Goal: Task Accomplishment & Management: Manage account settings

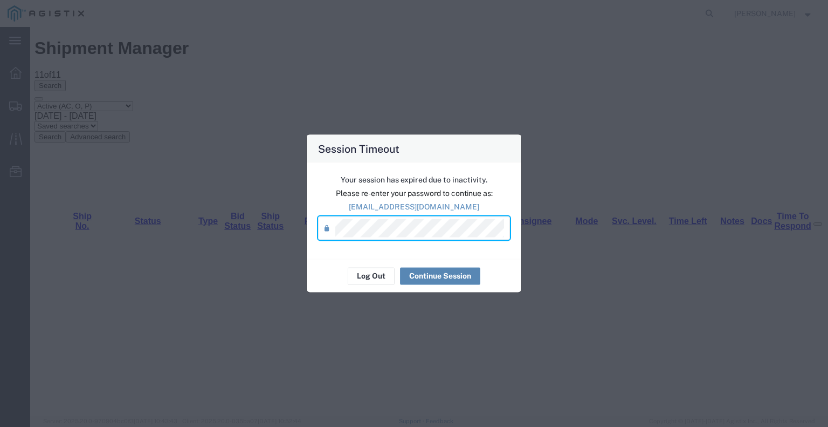
click at [435, 275] on button "Continue Session" at bounding box center [440, 275] width 80 height 17
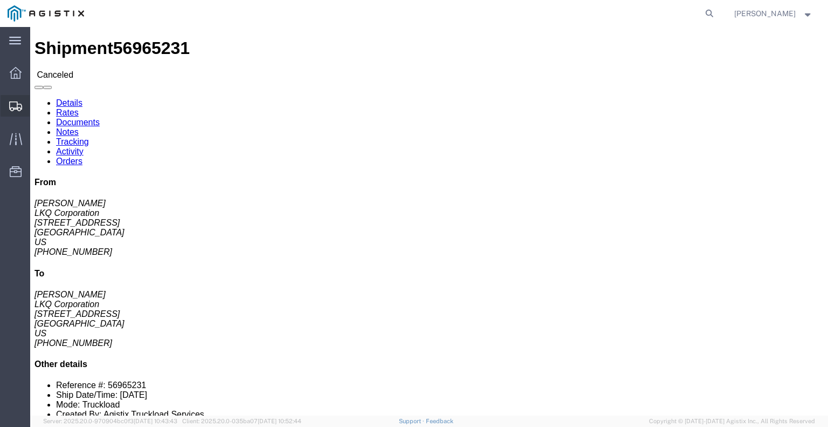
click at [37, 106] on span "Shipments" at bounding box center [34, 106] width 8 height 22
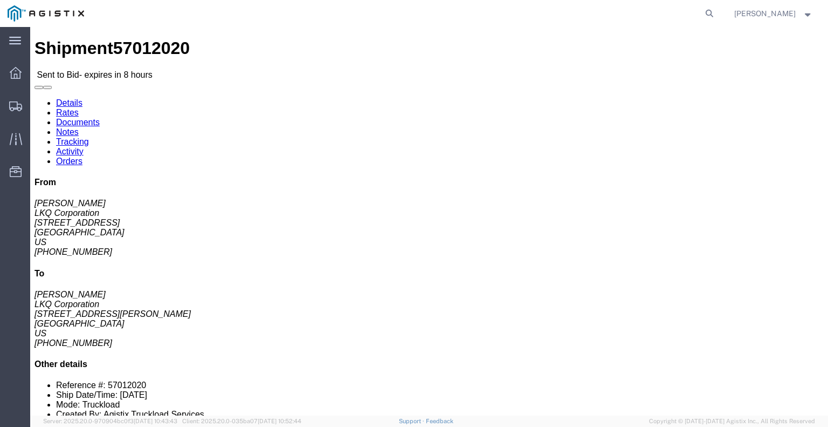
click button "button"
click link "Enter / Modify Bid"
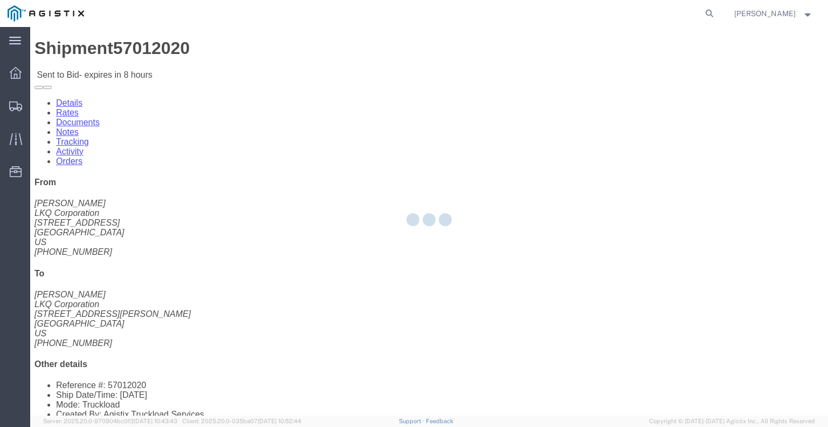
select select "22593"
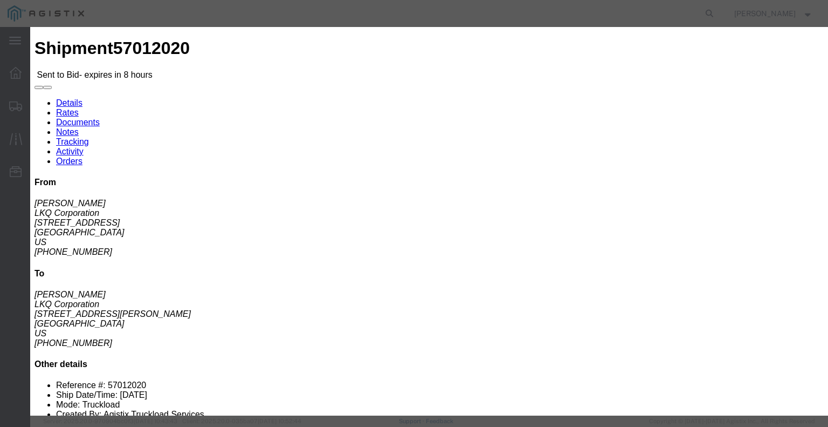
click select "Select Rail TL Standard 3 - 5 Day"
select select "41882"
click select "Select Rail TL Standard 3 - 5 Day"
click input "text"
type input "RLX"
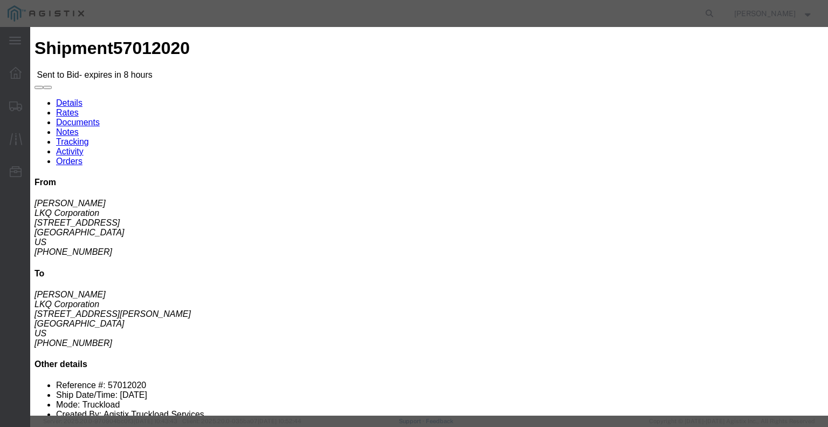
click div "Reference"
click select "Select Air Less than Truckload Multi-Leg Ocean Freight Rail Small Parcel Truckl…"
select select "TL"
click select "Select Air Less than Truckload Multi-Leg Ocean Freight Rail Small Parcel Truckl…"
click input "number"
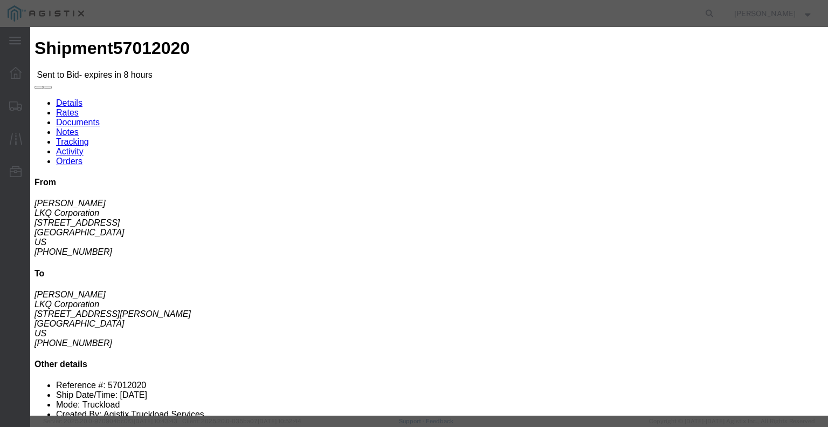
type input "2"
click input "number"
type input "2550"
click button "Submit"
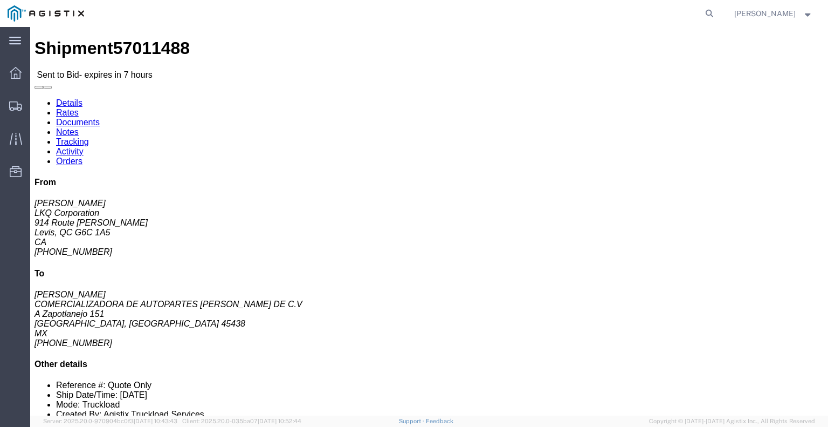
click button "Ignore Bid"
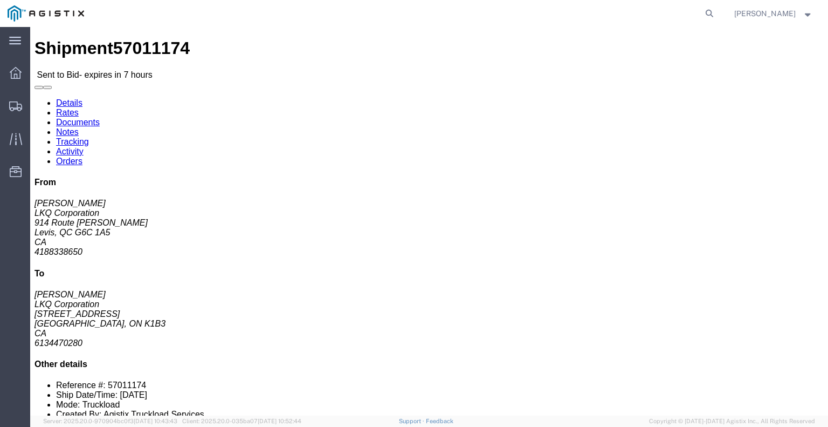
click button "button"
click link "Enter / Modify Bid"
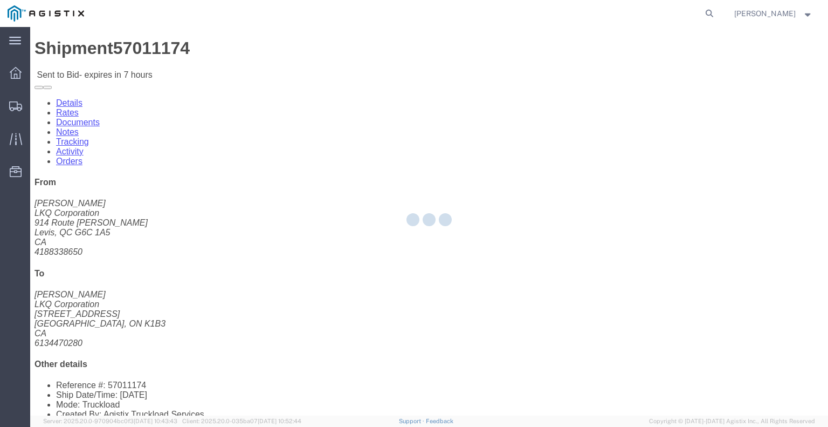
select select "22593"
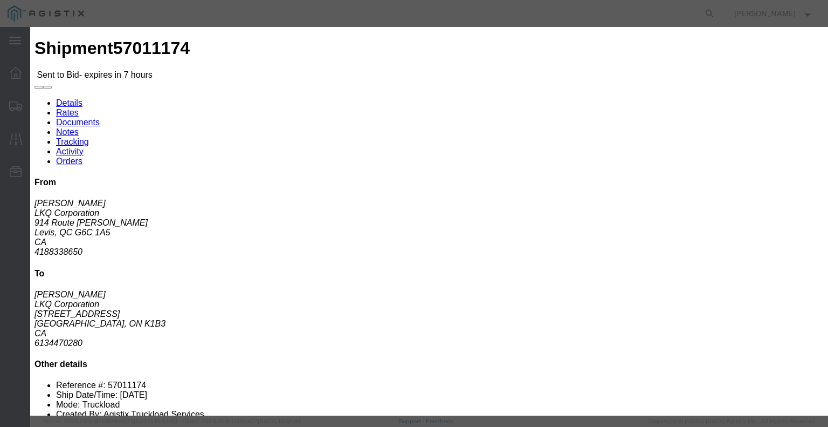
click select "Select Rail TL Standard 3 - 5 Day"
select select "41882"
click select "Select Rail TL Standard 3 - 5 Day"
click div "Bid Information Vendor Select Riverstone Logistics LLC Service Level Select Rai…"
click input "text"
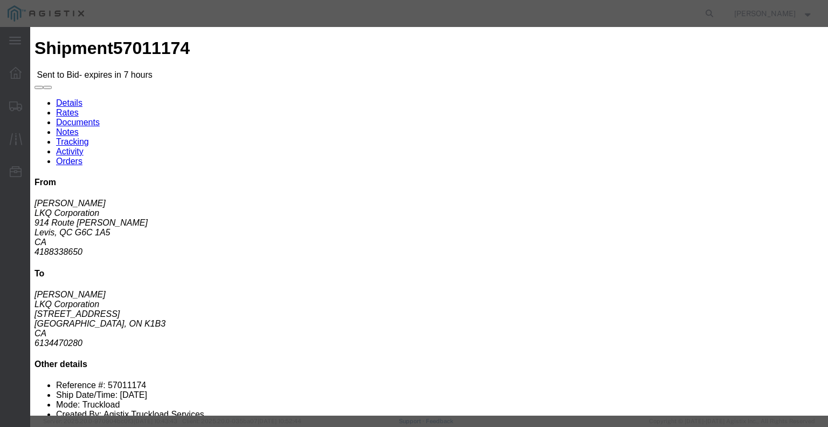
type input "RLX"
click select "Select Air Less than Truckload Multi-Leg Ocean Freight Rail Small Parcel Truckl…"
select select "TL"
click select "Select Air Less than Truckload Multi-Leg Ocean Freight Rail Small Parcel Truckl…"
click input "number"
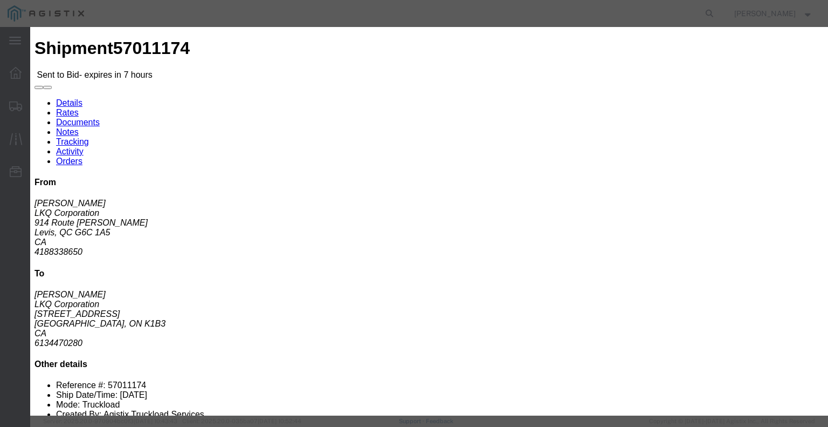
type input "1"
click input "number"
type input "1000"
click label "Sub total"
click button "Submit"
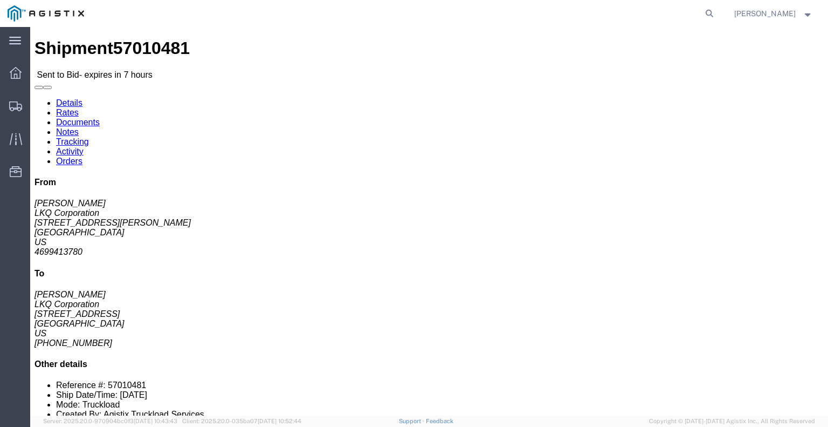
click button "button"
click link "Enter / Modify Bid"
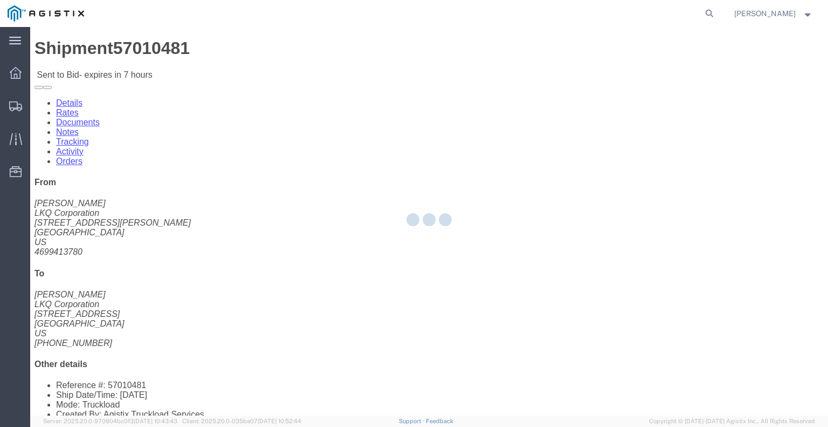
select select "22593"
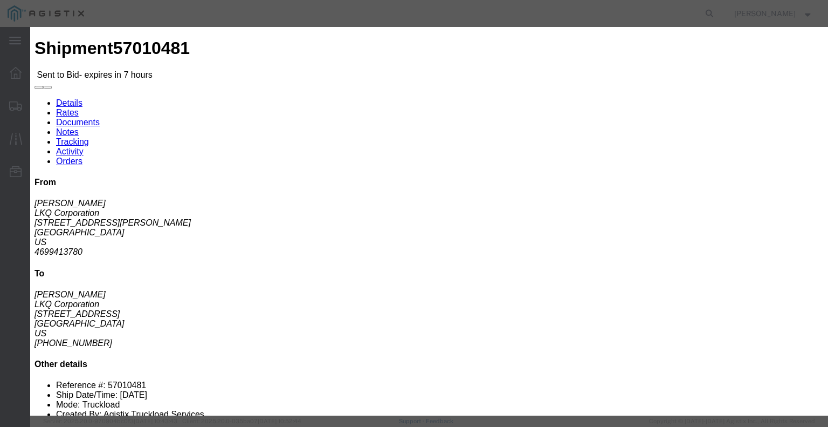
click select "Select Rail TL Standard 3 - 5 Day"
select select "41882"
click select "Select Rail TL Standard 3 - 5 Day"
click input "text"
type input "RLX"
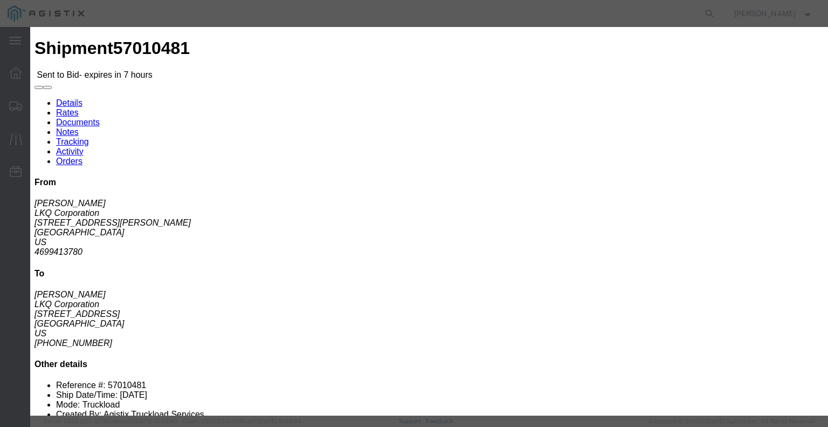
click input "number"
type input "1"
click input "number"
type input "7"
type input "650"
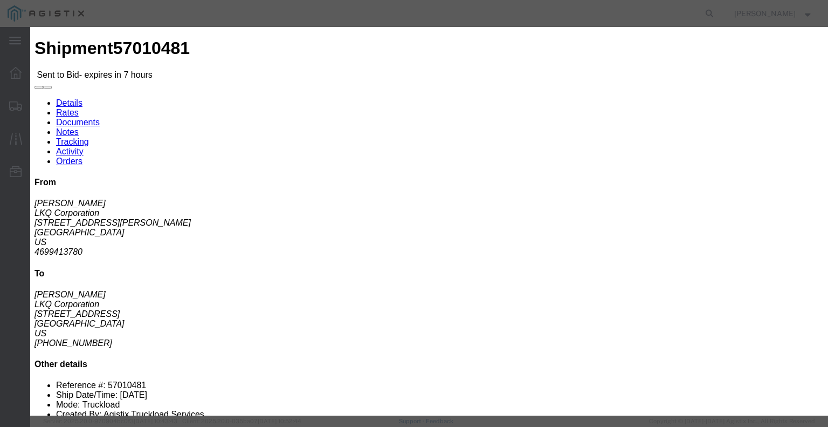
click div "Add charge"
click button "Submit"
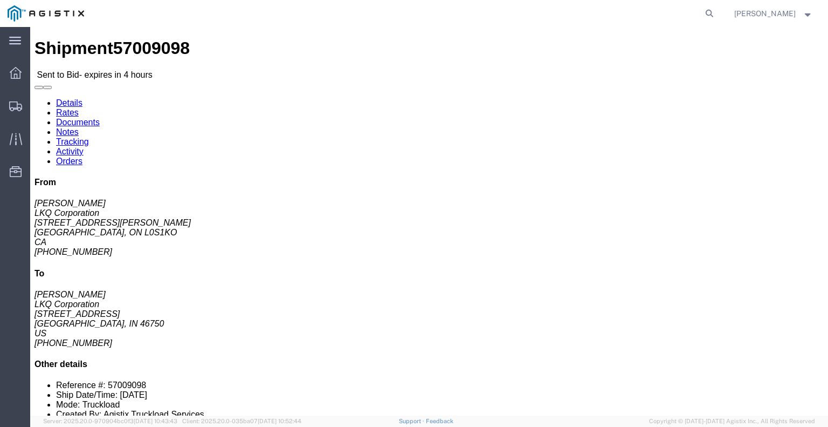
click link "Enter / Modify Bid"
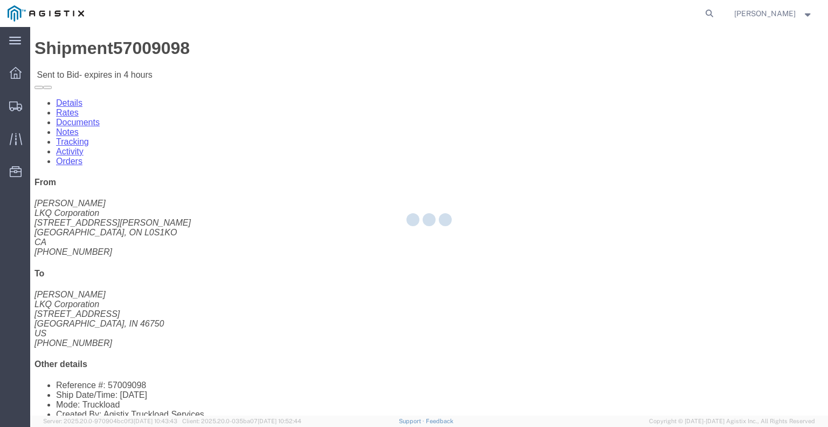
select select "22593"
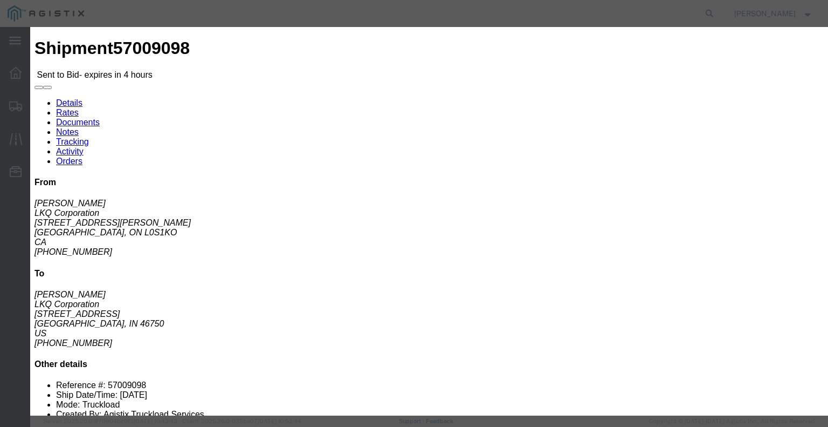
click select "Select Rail TL Standard 3 - 5 Day"
select select "41882"
click select "Select Rail TL Standard 3 - 5 Day"
click input "text"
type input "RLX"
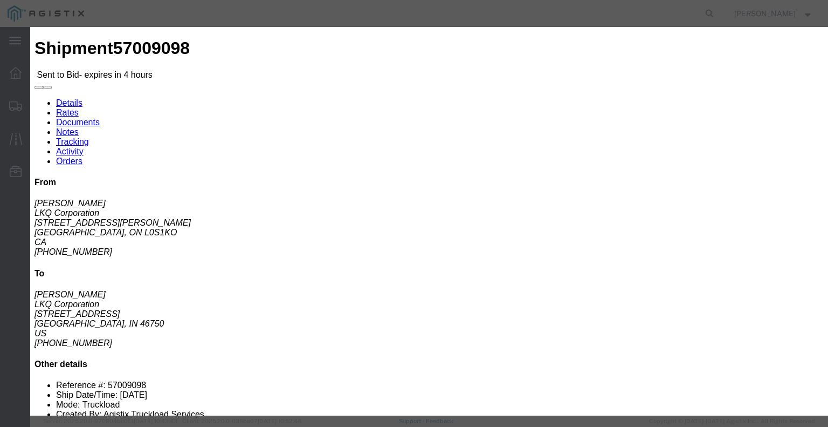
click select "Select Air Less than Truckload Multi-Leg Ocean Freight Rail Small Parcel Truckl…"
select select "TL"
click select "Select Air Less than Truckload Multi-Leg Ocean Freight Rail Small Parcel Truckl…"
click input "number"
type input "1"
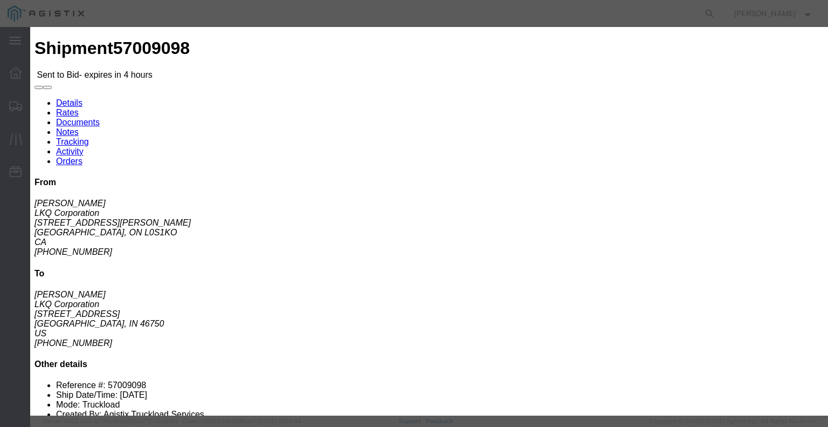
click input "number"
type input "950"
click div "Add charge"
click button "Submit"
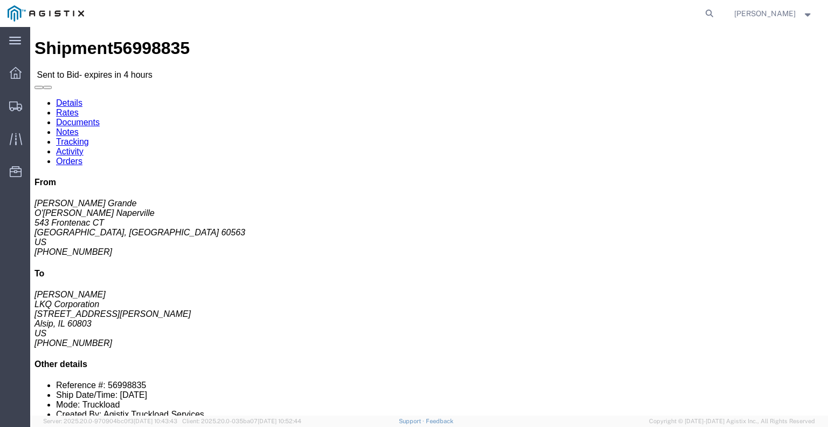
click link "Enter / Modify Bid"
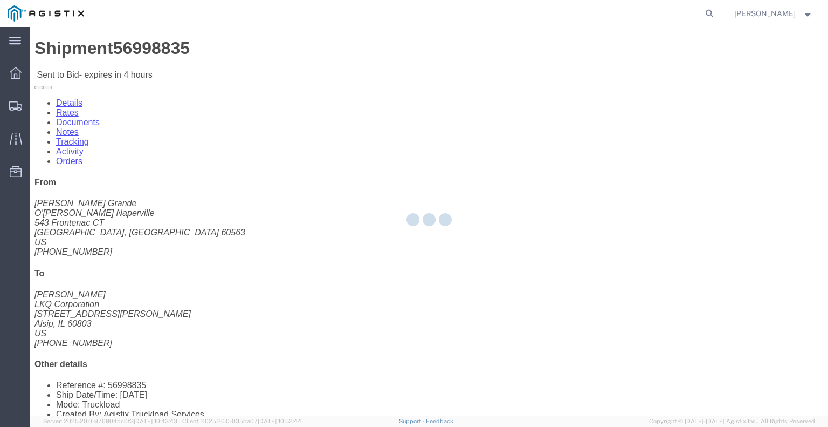
select select "22593"
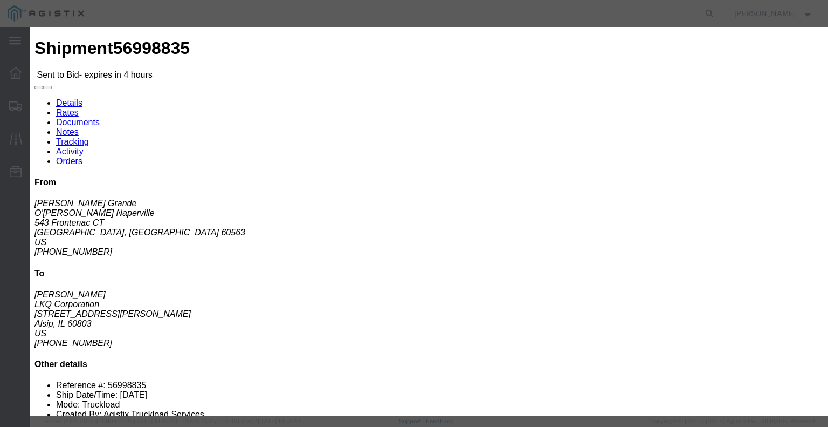
click select "Select Rail TL Standard 3 - 5 Day"
select select "41882"
click select "Select Rail TL Standard 3 - 5 Day"
click input "text"
type input "RLX"
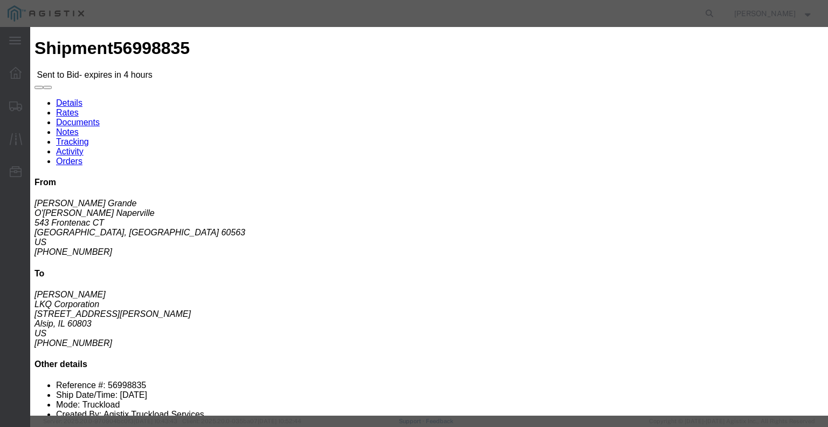
click div "Reference"
click select "Select Air Less than Truckload Multi-Leg Ocean Freight Rail Small Parcel Truckl…"
select select "TL"
click select "Select Air Less than Truckload Multi-Leg Ocean Freight Rail Small Parcel Truckl…"
click input "number"
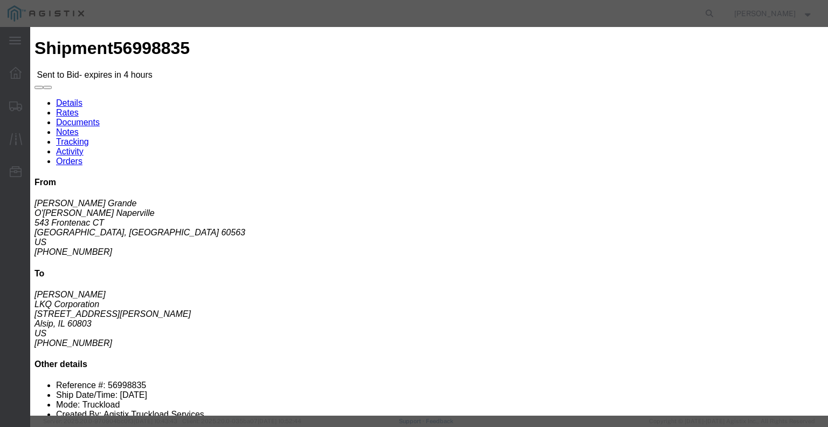
type input "1"
click h3 "Enter Bid"
click icon "button"
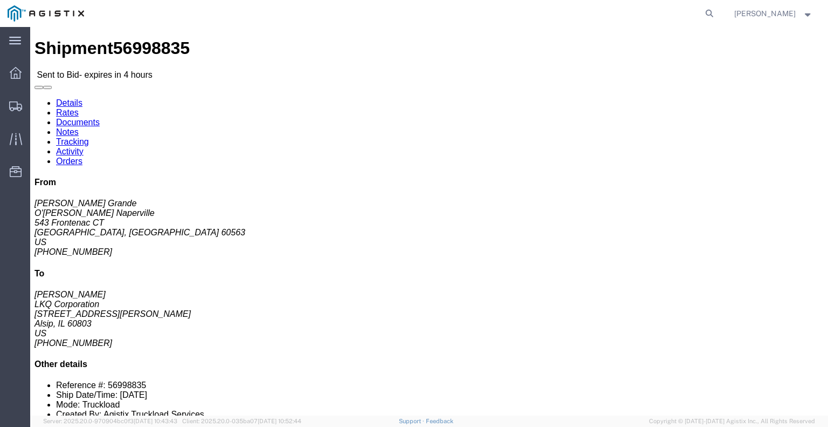
click button "button"
click link "Enter / Modify Bid"
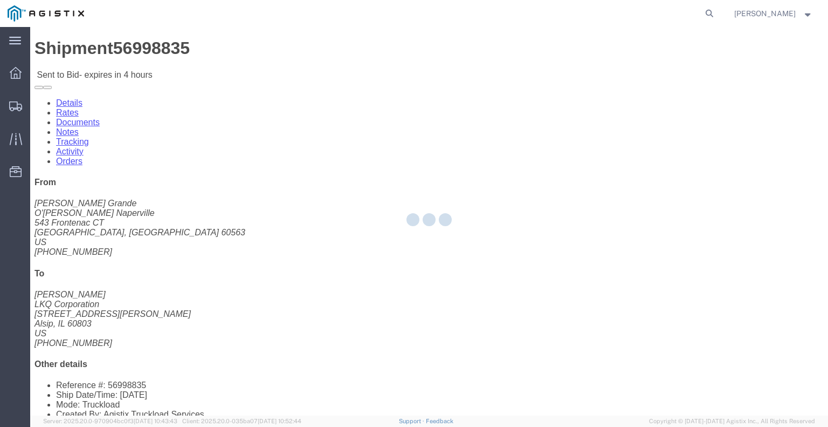
select select "22593"
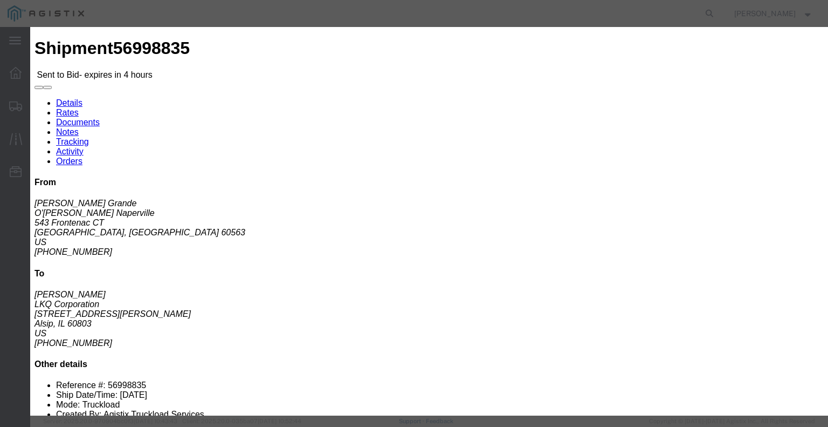
click select "Select Rail TL Standard 3 - 5 Day"
select select "41882"
click select "Select Rail TL Standard 3 - 5 Day"
click input "text"
type input "RLX"
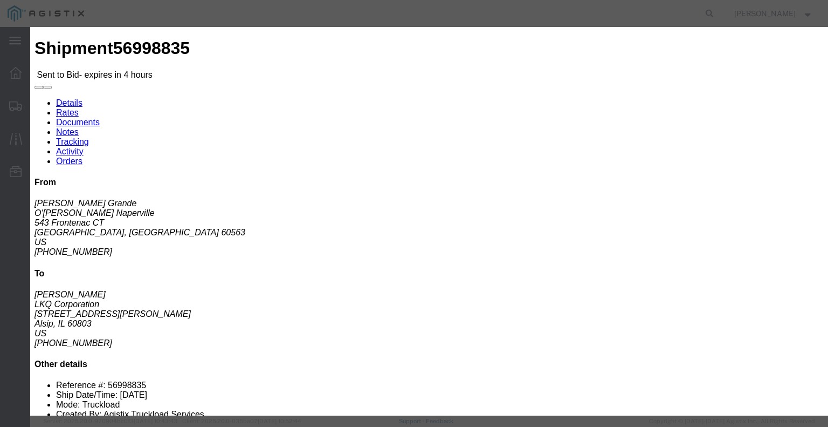
click div "Mode Select Air Less than Truckload Multi-Leg Ocean Freight Rail Small Parcel T…"
click select "Select Air Less than Truckload Multi-Leg Ocean Freight Rail Small Parcel Truckl…"
select select "TL"
click select "Select Air Less than Truckload Multi-Leg Ocean Freight Rail Small Parcel Truckl…"
click input "number"
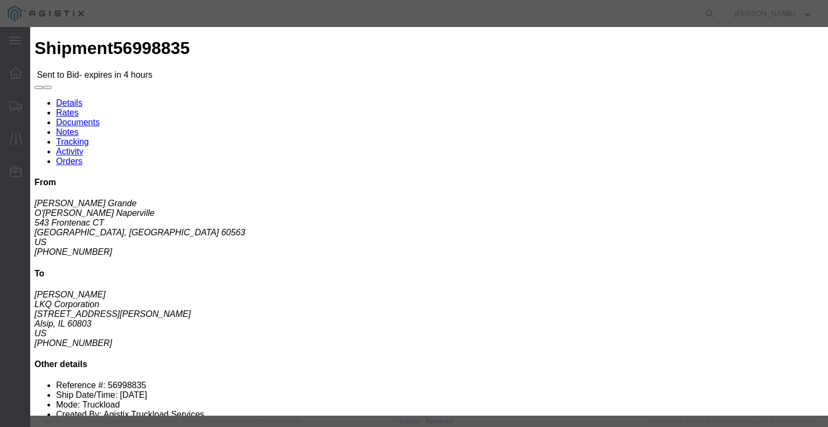
type input "1"
click input "number"
type input "450"
click button "Submit"
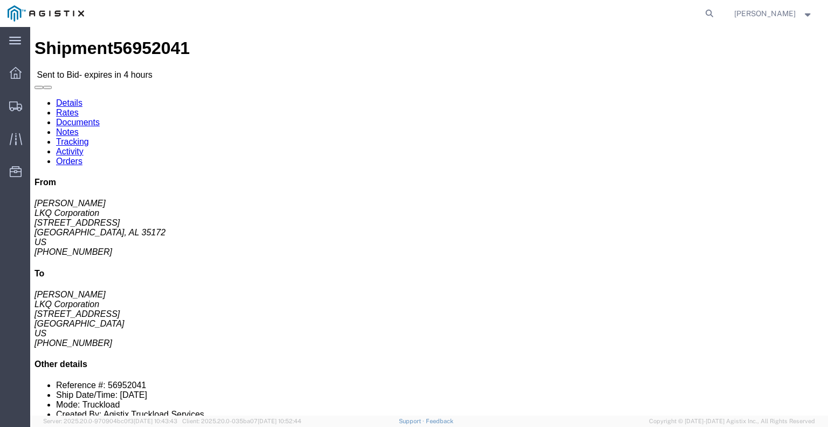
click button "button"
click link "Enter / Modify Bid"
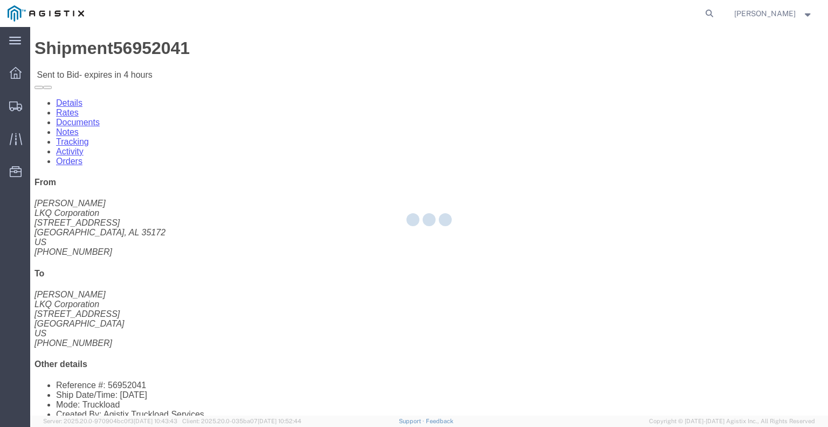
select select "22593"
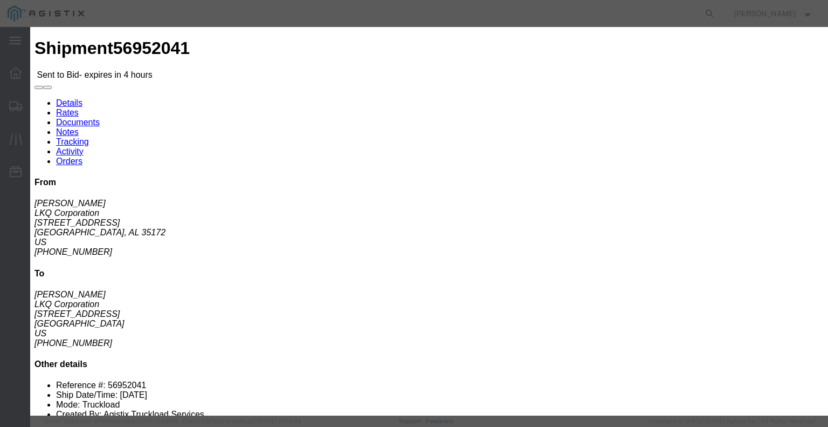
click select "Select Rail TL Standard 3 - 5 Day"
select select "41882"
click select "Select Rail TL Standard 3 - 5 Day"
click input "text"
type input "RLX"
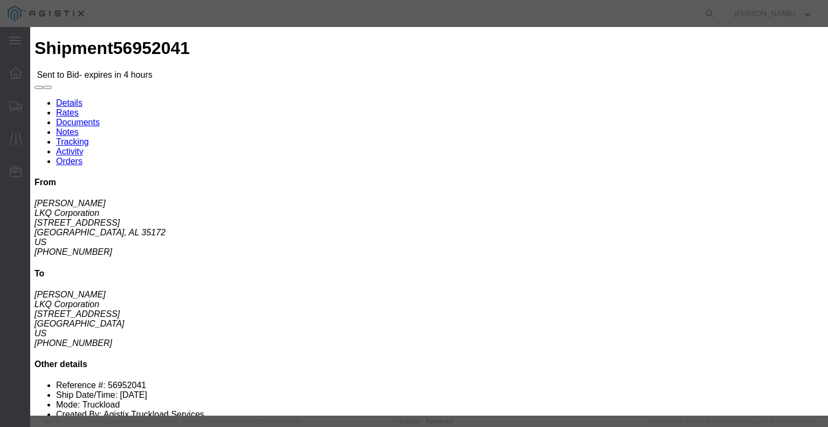
click select "Select Air Less than Truckload Multi-Leg Ocean Freight Rail Small Parcel Truckl…"
select select "TL"
click select "Select Air Less than Truckload Multi-Leg Ocean Freight Rail Small Parcel Truckl…"
click input "number"
type input "1"
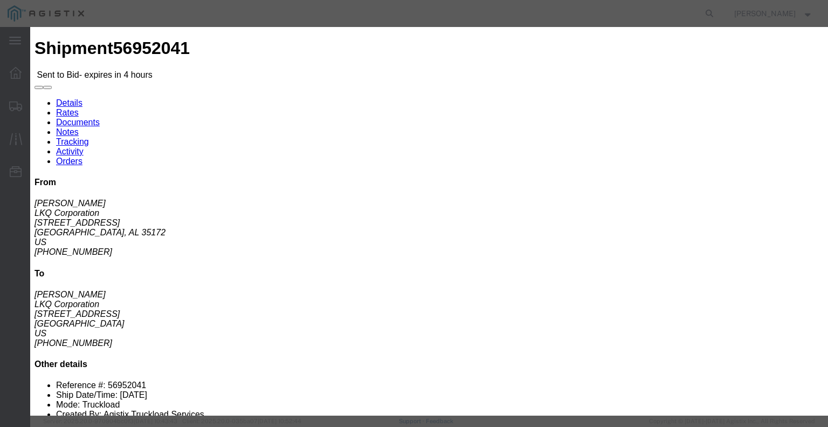
click input "number"
type input "635"
click div "Mode Select Air Less than Truckload Multi-Leg Ocean Freight Rail Small Parcel T…"
click button "Submit"
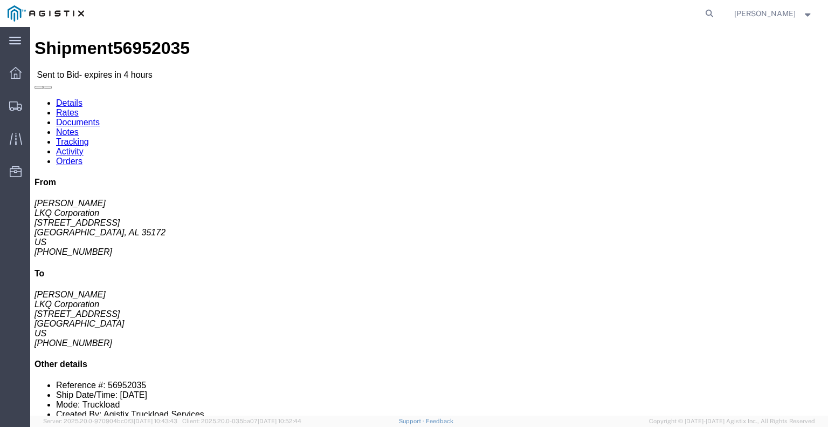
click button "button"
click link "Enter / Modify Bid"
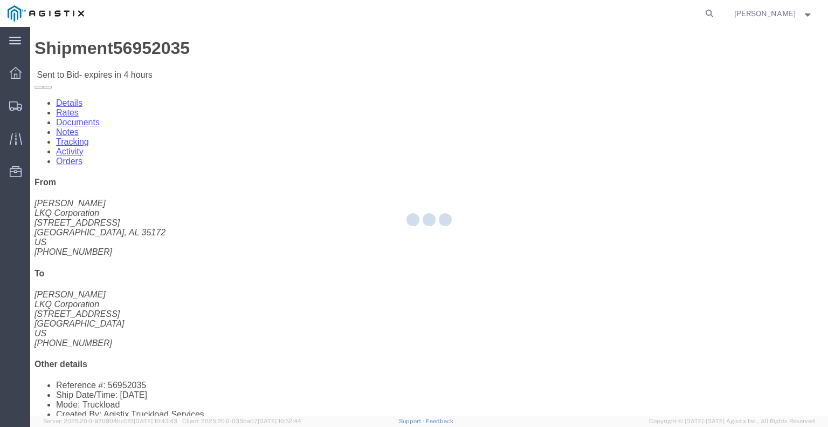
select select "22593"
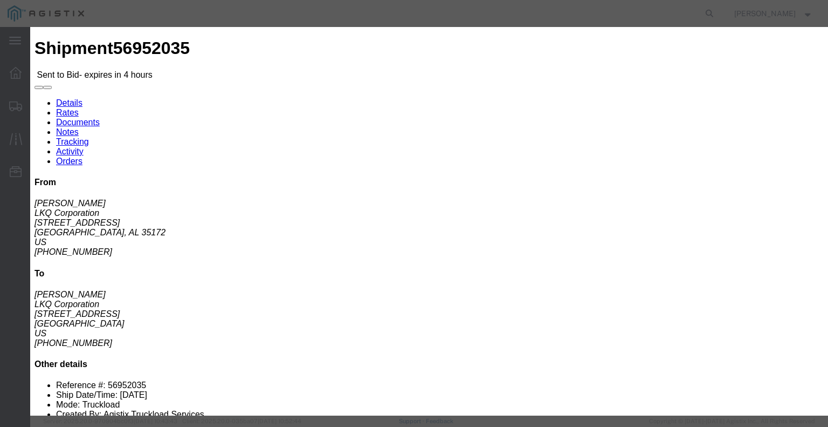
click input "number"
type input "630"
click input "number"
type input "1"
click select "Select Rail TL Standard 3 - 5 Day"
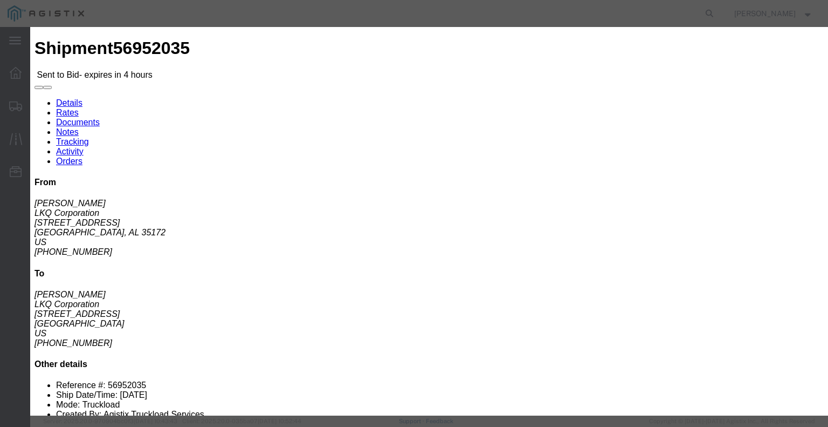
select select "41882"
click select "Select Rail TL Standard 3 - 5 Day"
click input "text"
type input "RLX"
click div "Bid Information Vendor Select Riverstone Logistics LLC Service Level Select Rai…"
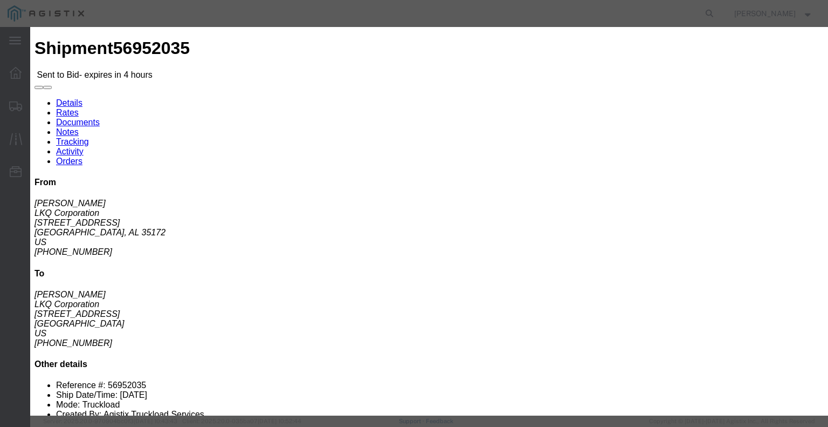
click button "Submit"
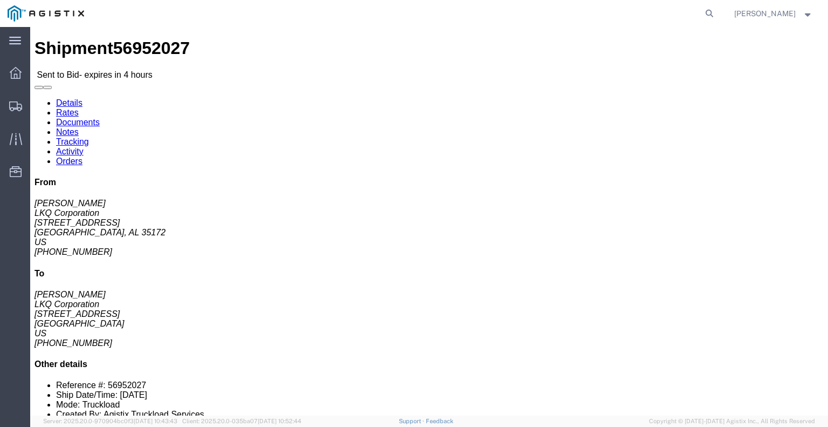
click button "button"
click link "Enter / Modify Bid"
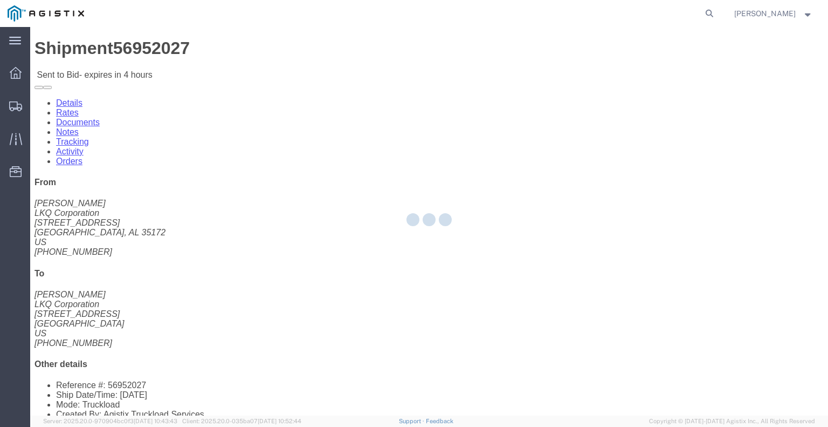
select select "22593"
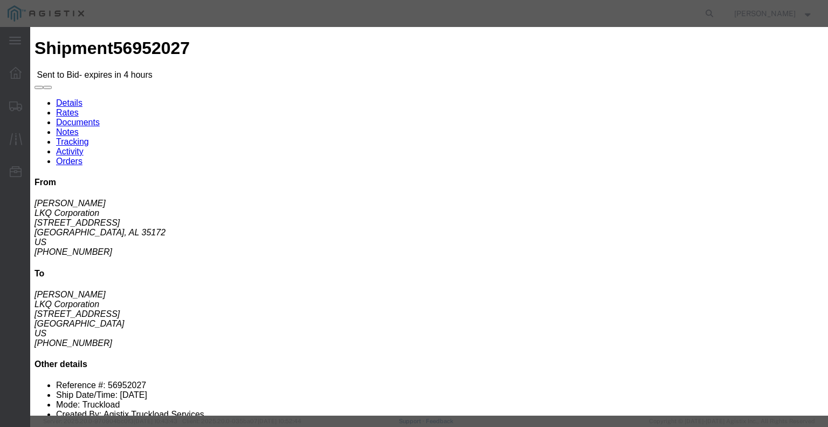
click input "text"
type input "RLX"
click select "Select Air Less than Truckload Multi-Leg Ocean Freight Rail Small Parcel Truckl…"
click select "Select Rail TL Standard 3 - 5 Day"
select select "41882"
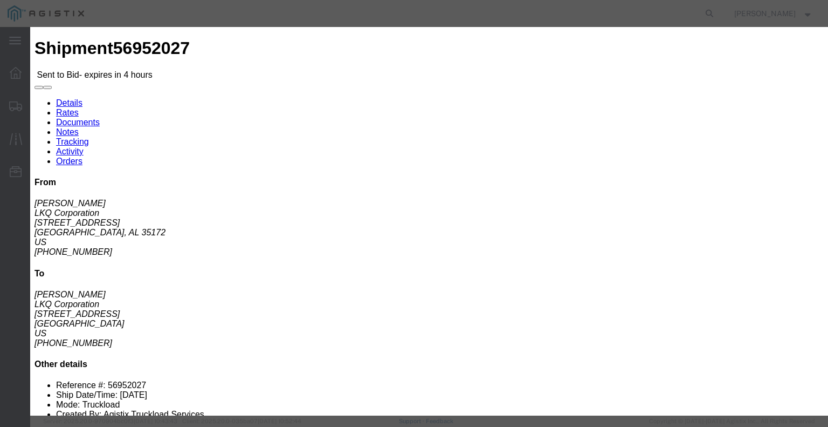
click select "Select Rail TL Standard 3 - 5 Day"
click select "Select Air Less than Truckload Multi-Leg Ocean Freight Rail Small Parcel Truckl…"
select select "TL"
click select "Select Air Less than Truckload Multi-Leg Ocean Freight Rail Small Parcel Truckl…"
click input "number"
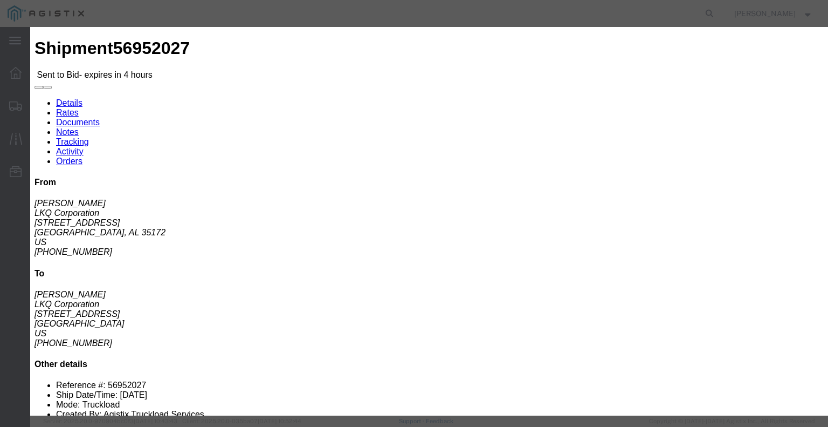
type input "1"
click input "number"
type input "630"
click div "Add charge"
click button "Submit"
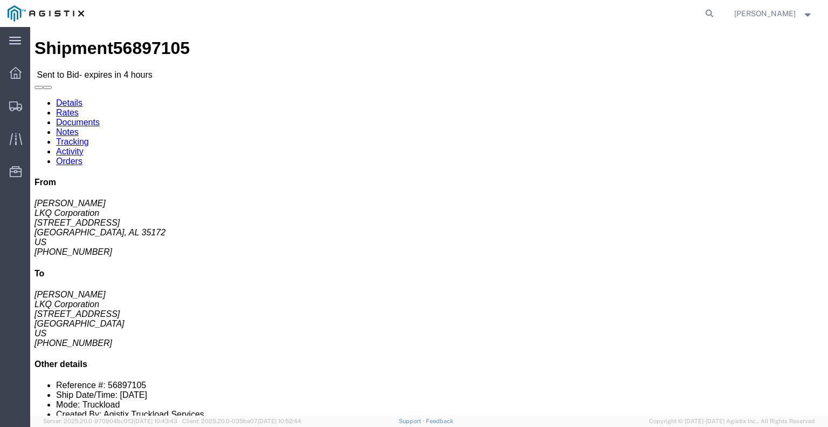
click link "Enter / Modify Bid"
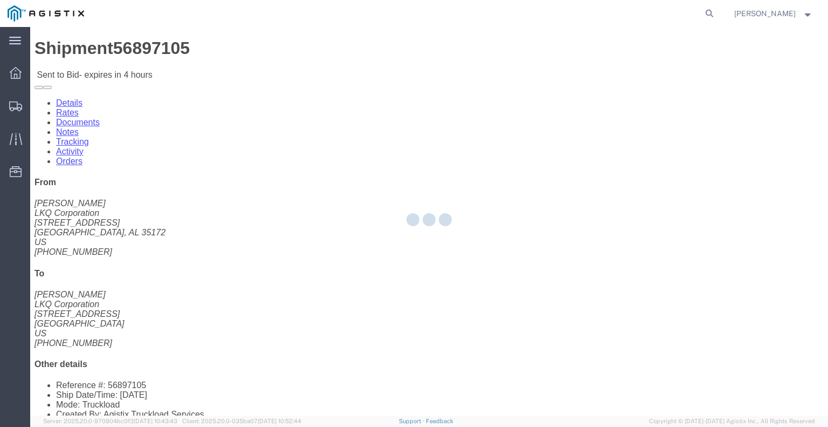
select select "22593"
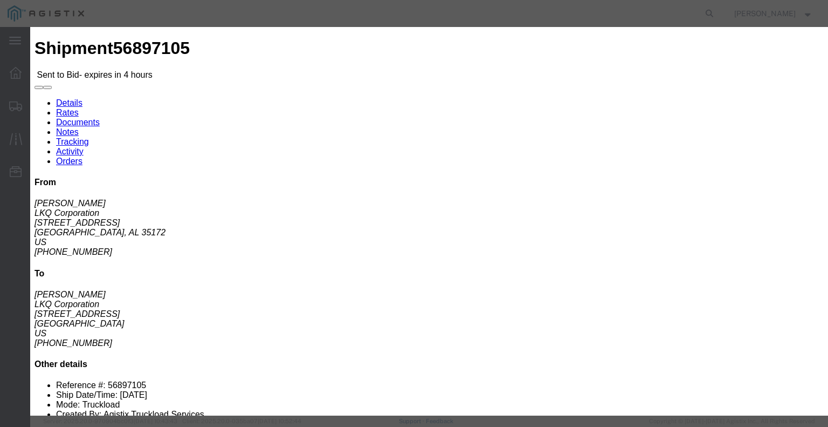
click select "Select Rail TL Standard 3 - 5 Day"
select select "41882"
click select "Select Rail TL Standard 3 - 5 Day"
drag, startPoint x: 638, startPoint y: 98, endPoint x: 637, endPoint y: 106, distance: 8.7
click input "text"
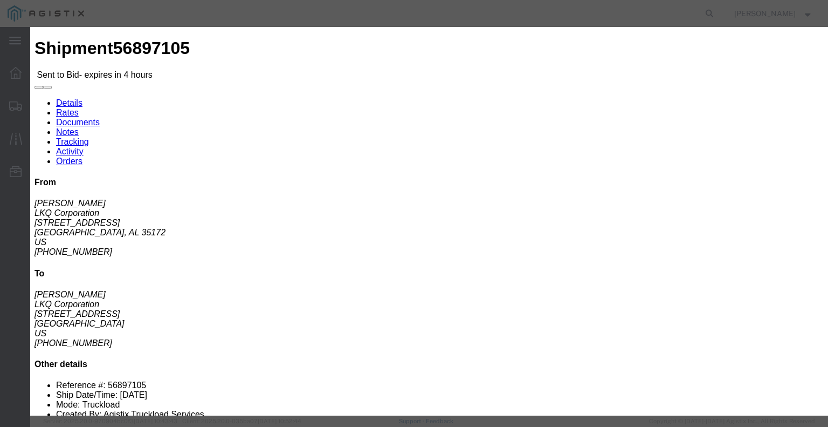
type input "RLX"
click div "Mode Select Air Less than Truckload Multi-Leg Ocean Freight Rail Small Parcel T…"
click select "Select Air Less than Truckload Multi-Leg Ocean Freight Rail Small Parcel Truckl…"
select select "TL"
click select "Select Air Less than Truckload Multi-Leg Ocean Freight Rail Small Parcel Truckl…"
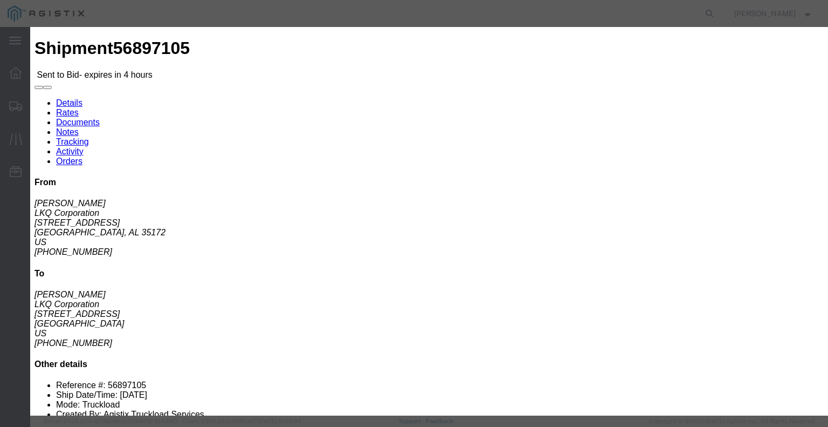
click input "number"
type input "1"
click input "number"
type input "630"
click div "Add charge"
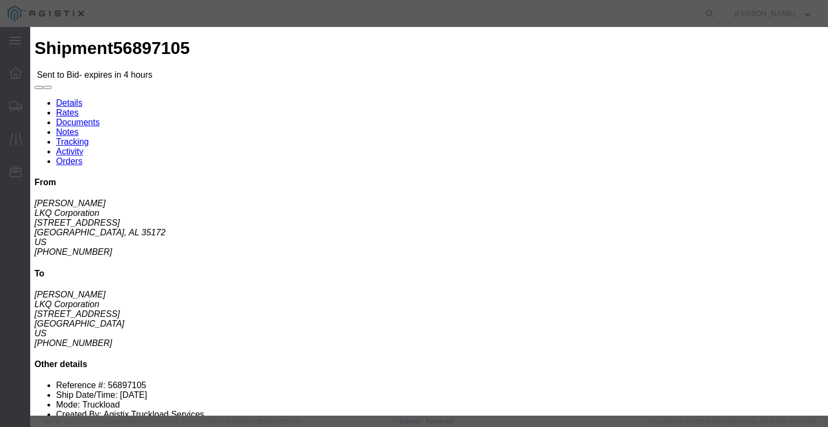
click button "Submit"
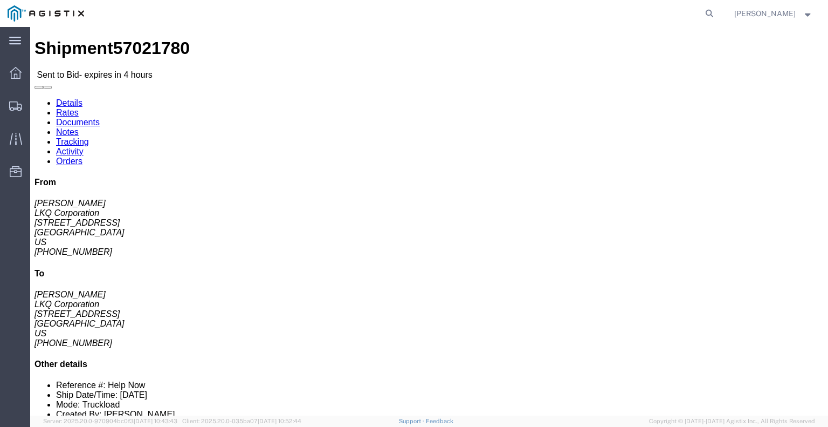
click button "button"
click link "Enter / Modify Bid"
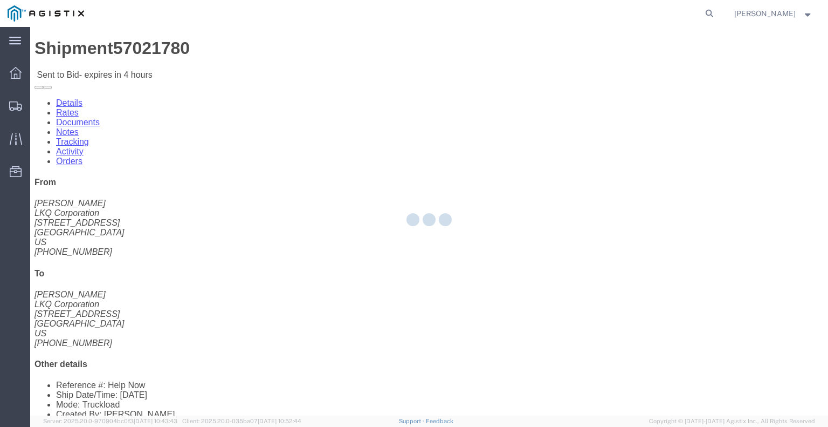
select select "22593"
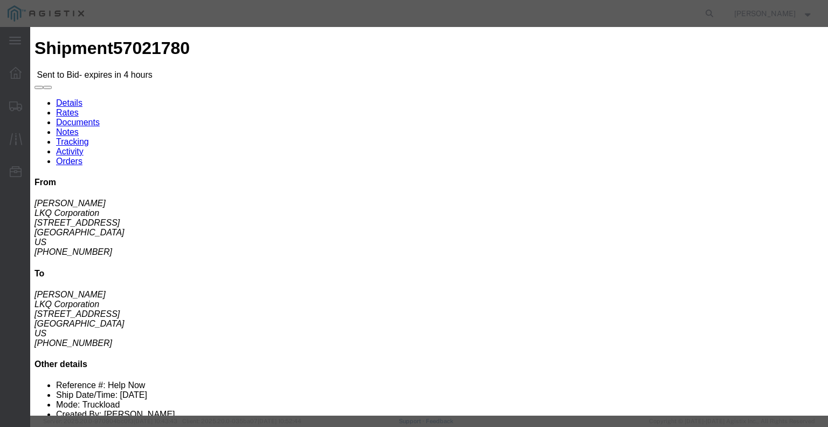
click select "Select Rail TL Standard 3 - 5 Day"
select select "41882"
click select "Select Rail TL Standard 3 - 5 Day"
click input "text"
type input "RLX"
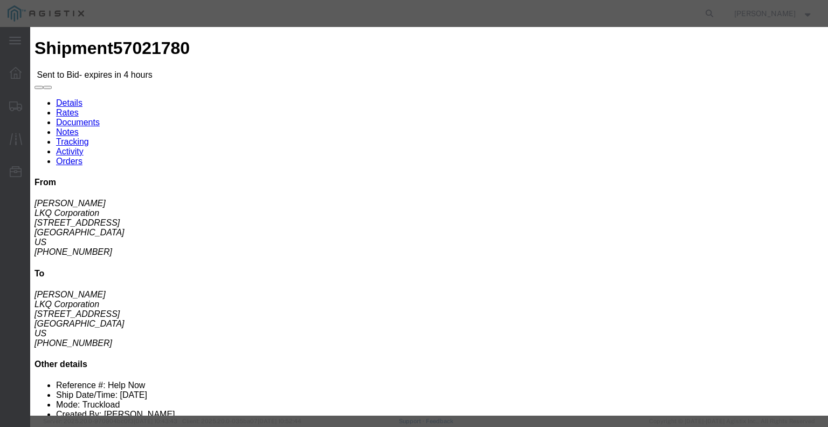
click h3 "Legs"
click div "Mode Select Air Less than Truckload Multi-Leg Ocean Freight Rail Small Parcel T…"
click select "Select Air Less than Truckload Multi-Leg Ocean Freight Rail Small Parcel Truckl…"
select select "TL"
click select "Select Air Less than Truckload Multi-Leg Ocean Freight Rail Small Parcel Truckl…"
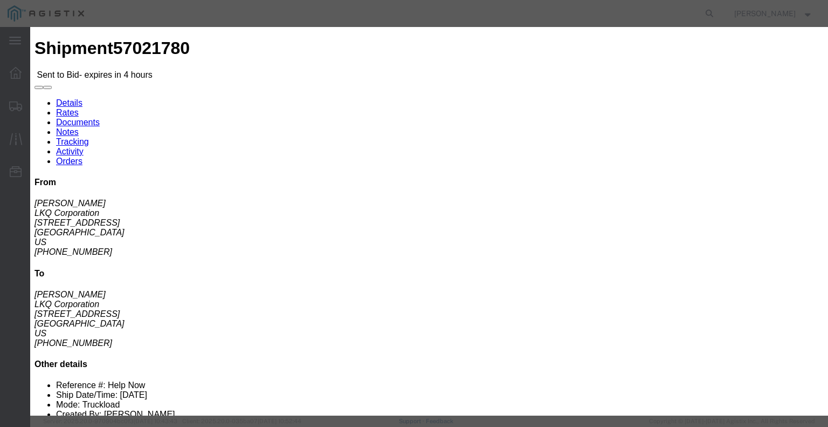
click input "number"
type input "4"
click input "number"
type input "3835"
click div "Add charge"
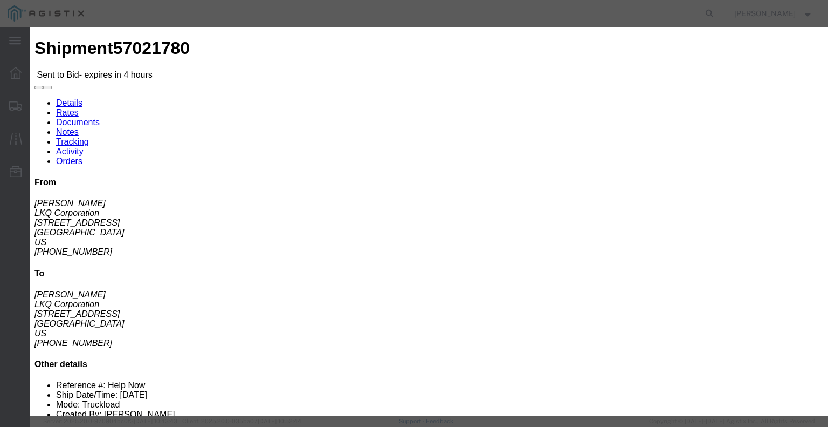
click button "Submit"
